Goal: Task Accomplishment & Management: Manage account settings

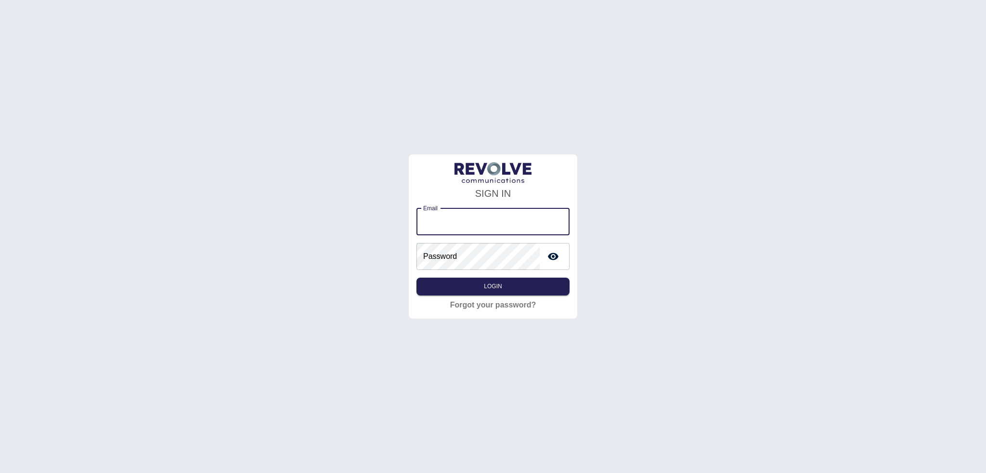
click at [440, 225] on input "Email" at bounding box center [492, 221] width 153 height 27
type input "**********"
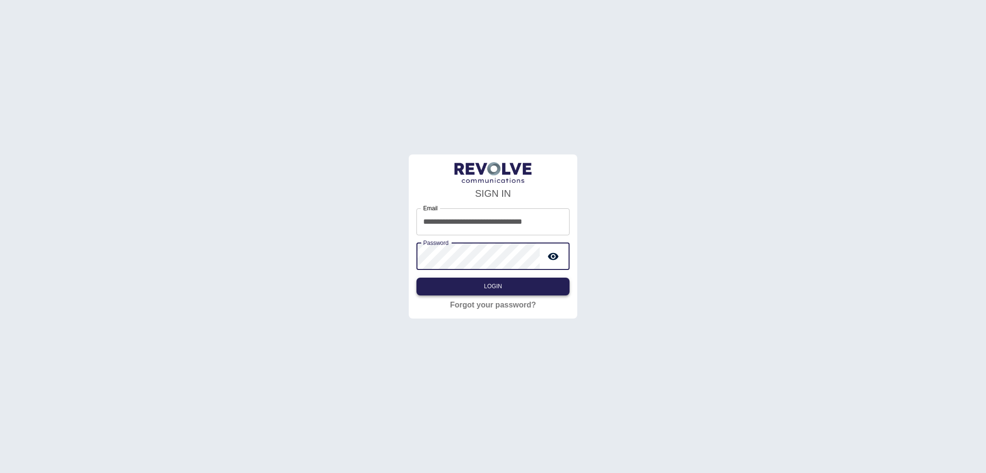
click at [468, 279] on button "Login" at bounding box center [492, 287] width 153 height 18
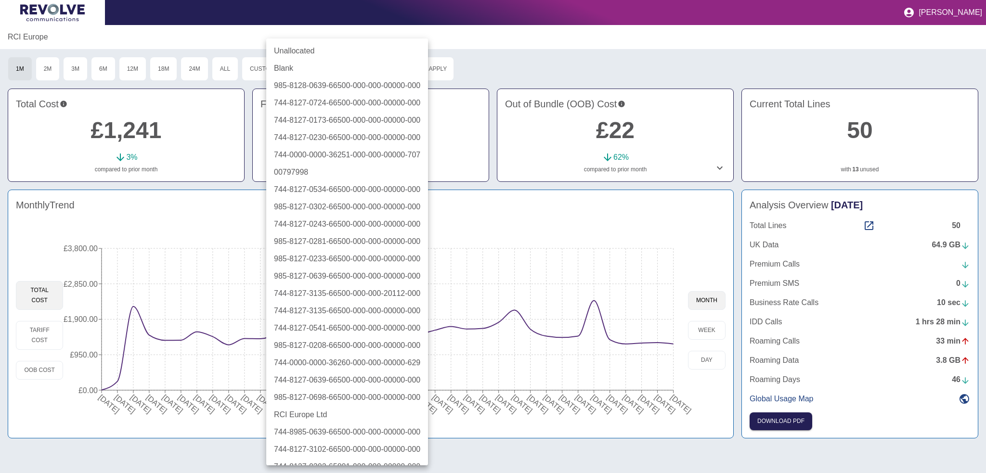
click at [360, 74] on body "[PERSON_NAME] RCI [GEOGRAPHIC_DATA] 1M 2M 3M 6M 12M 18M 24M All Custom Cost Cen…" at bounding box center [493, 236] width 986 height 473
click at [545, 57] on div at bounding box center [493, 236] width 986 height 473
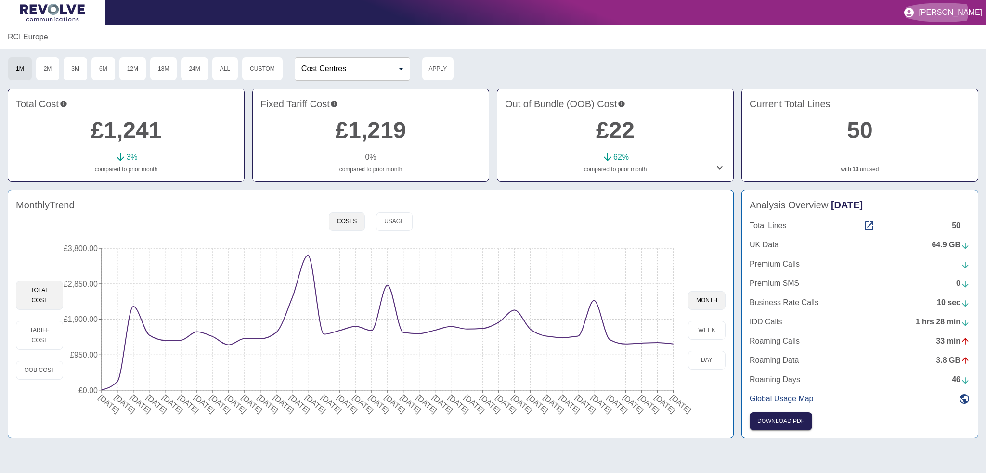
click at [950, 9] on p "[PERSON_NAME]" at bounding box center [950, 12] width 64 height 9
click at [943, 18] on link "My Account" at bounding box center [950, 20] width 55 height 17
click at [869, 225] on div at bounding box center [493, 236] width 986 height 473
click at [869, 227] on icon at bounding box center [869, 226] width 12 height 12
